Goal: Check status

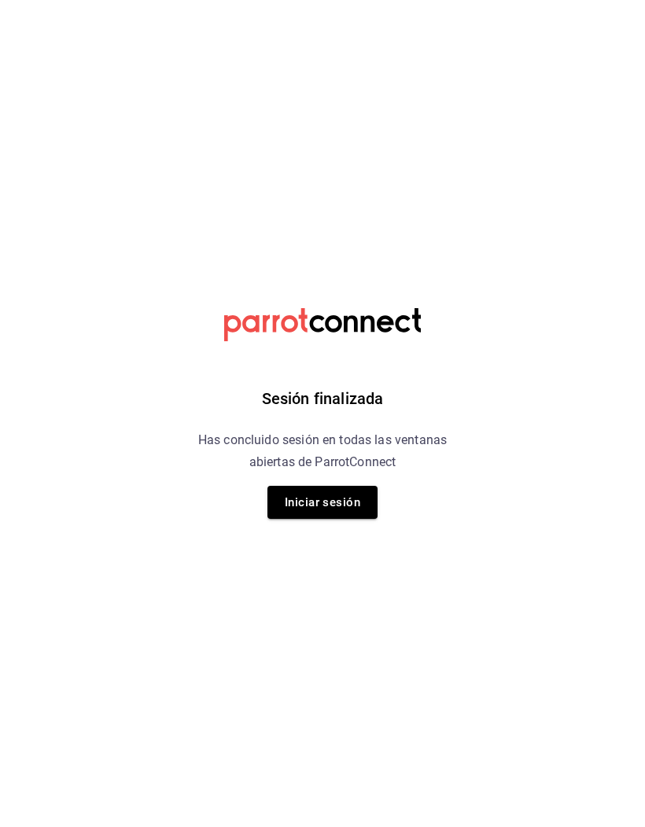
click at [303, 491] on button "Iniciar sesión" at bounding box center [322, 502] width 110 height 33
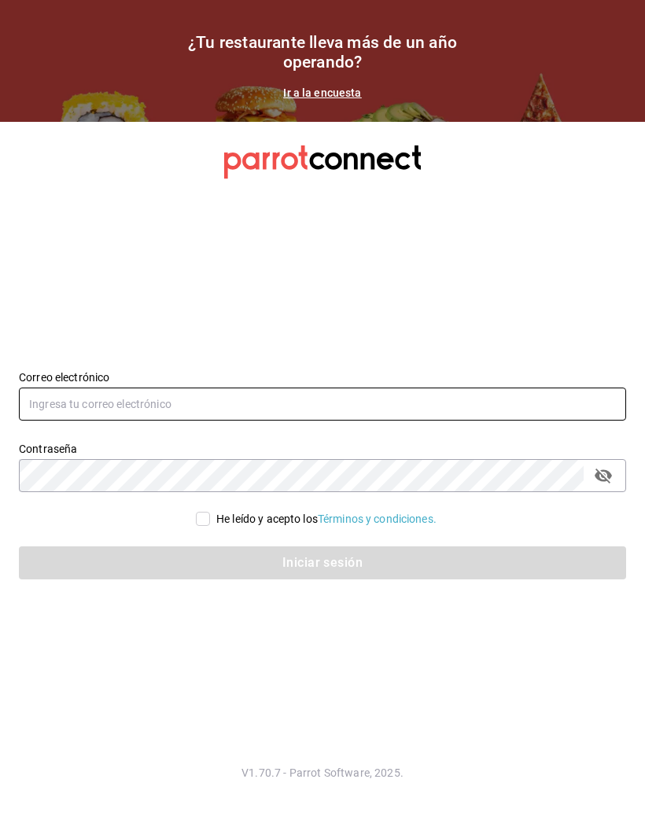
click at [47, 421] on input "text" at bounding box center [322, 404] width 607 height 33
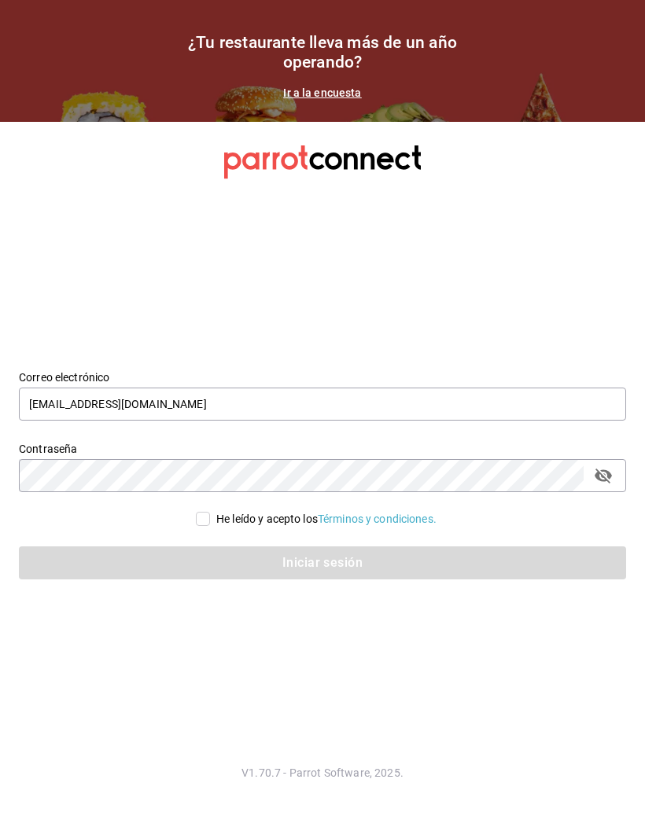
type input "[EMAIL_ADDRESS][DOMAIN_NAME]"
click at [220, 528] on div "He leído y acepto los Términos y condiciones." at bounding box center [326, 519] width 220 height 17
click at [210, 526] on input "He leído y acepto los Términos y condiciones." at bounding box center [203, 519] width 14 height 14
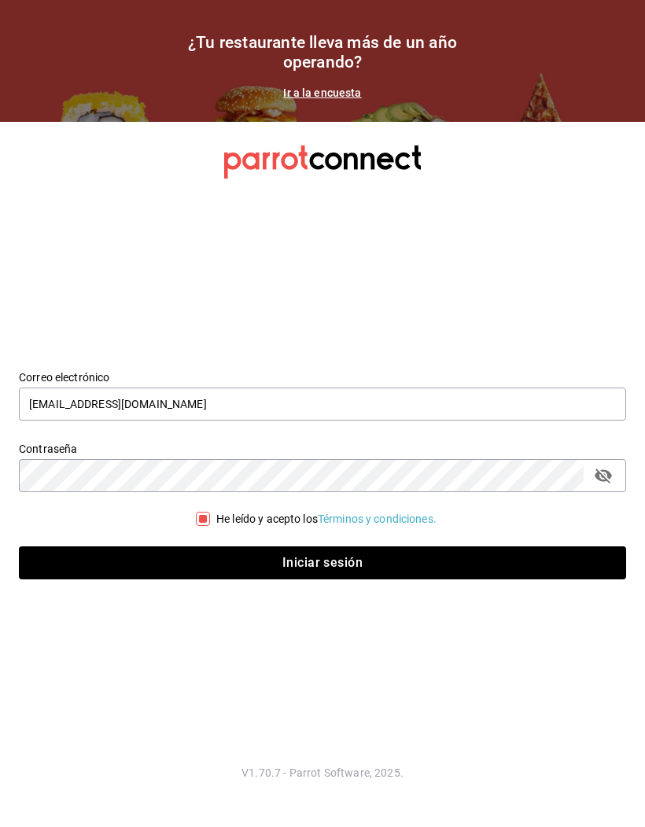
click at [201, 526] on input "He leído y acepto los Términos y condiciones." at bounding box center [203, 519] width 14 height 14
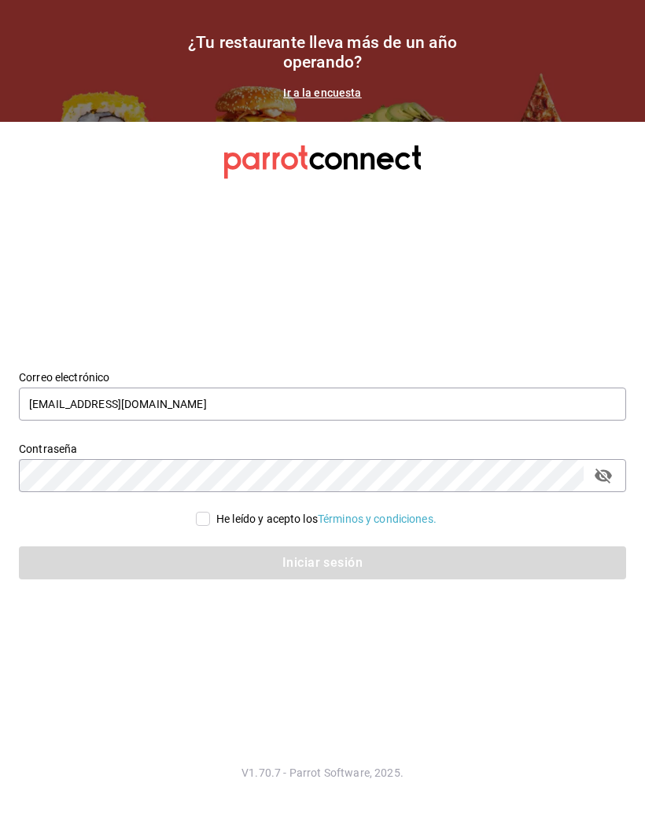
click at [203, 526] on input "He leído y acepto los Términos y condiciones." at bounding box center [203, 519] width 14 height 14
checkbox input "true"
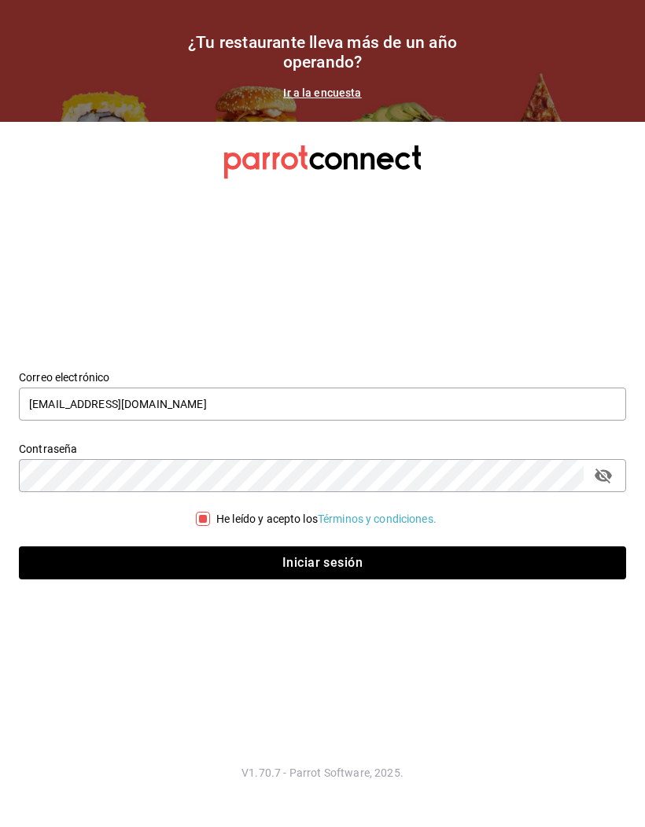
click at [327, 568] on div "Iniciar sesión" at bounding box center [313, 554] width 626 height 52
click at [398, 579] on button "Iniciar sesión" at bounding box center [322, 562] width 607 height 33
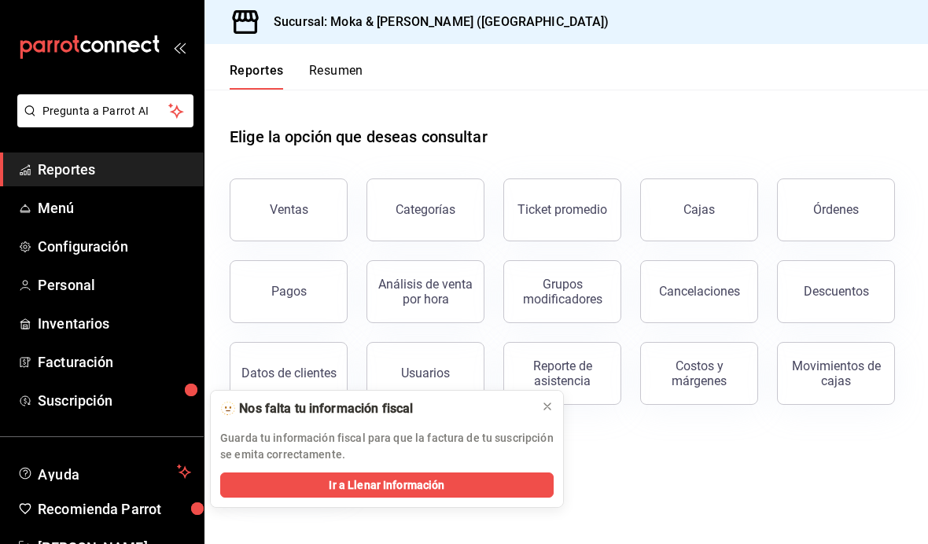
click at [546, 404] on icon at bounding box center [547, 406] width 13 height 13
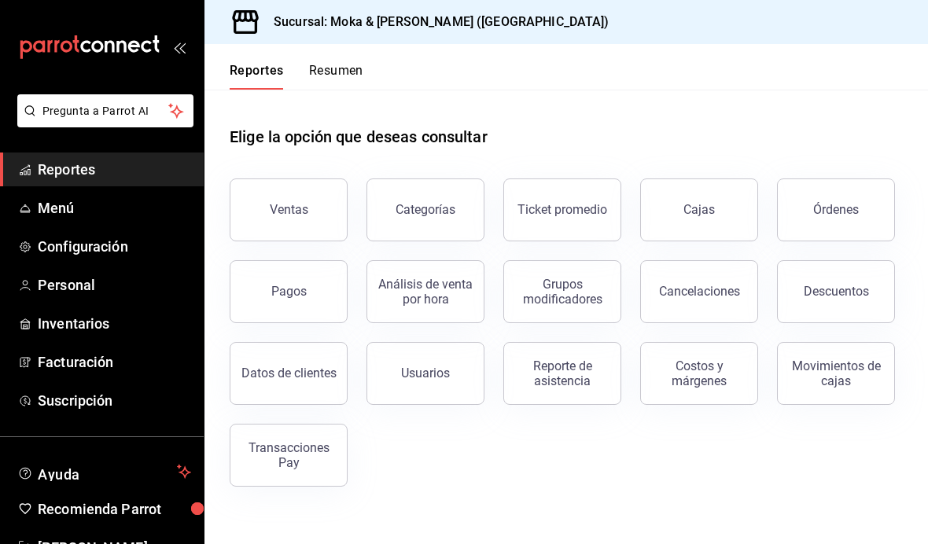
click at [304, 207] on div "Ventas" at bounding box center [289, 209] width 39 height 15
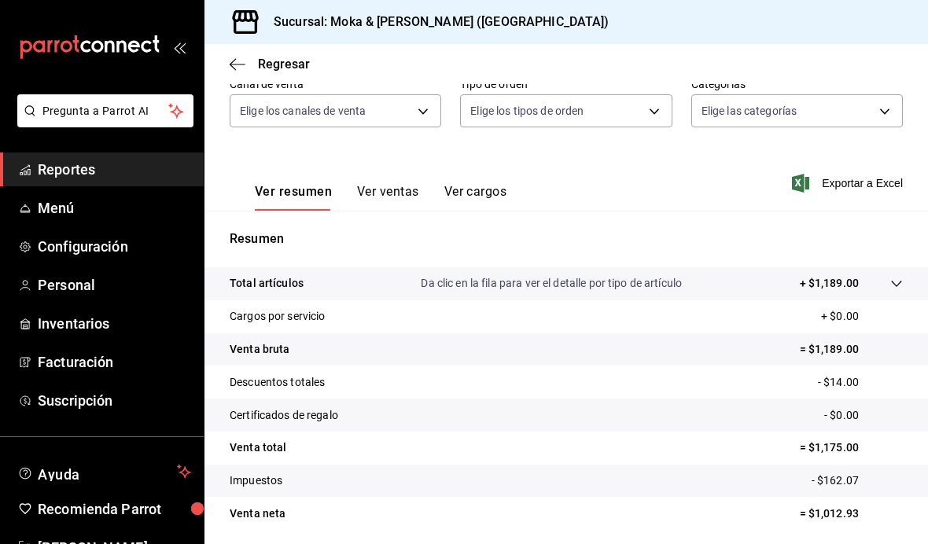
scroll to position [153, 0]
